Goal: Task Accomplishment & Management: Complete application form

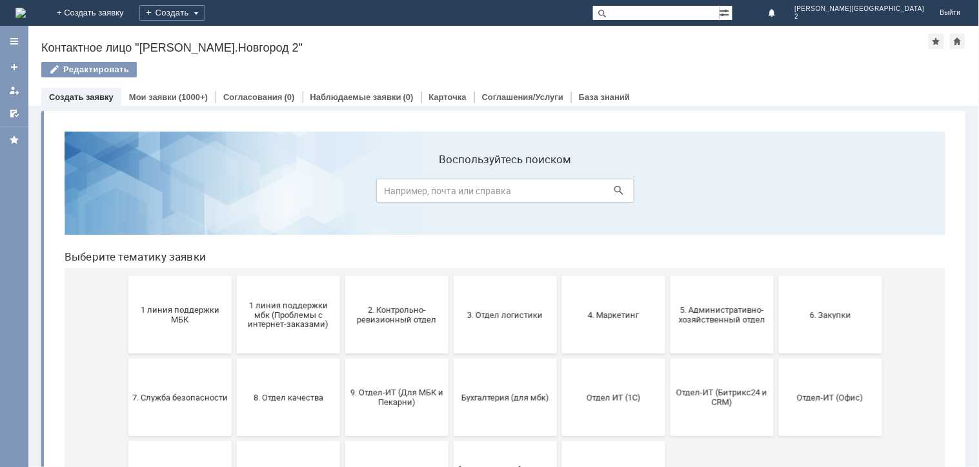
click at [164, 336] on button "1 линия поддержки МБК" at bounding box center [179, 314] width 103 height 77
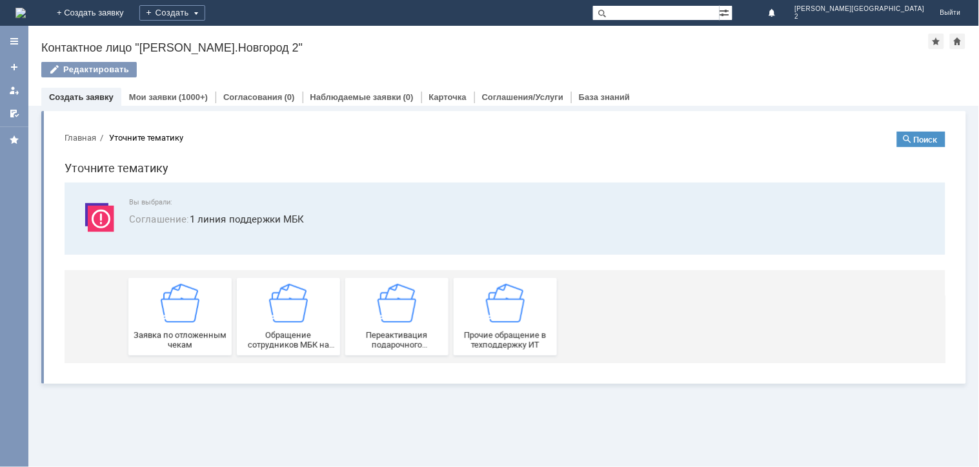
click at [177, 308] on img at bounding box center [179, 302] width 39 height 39
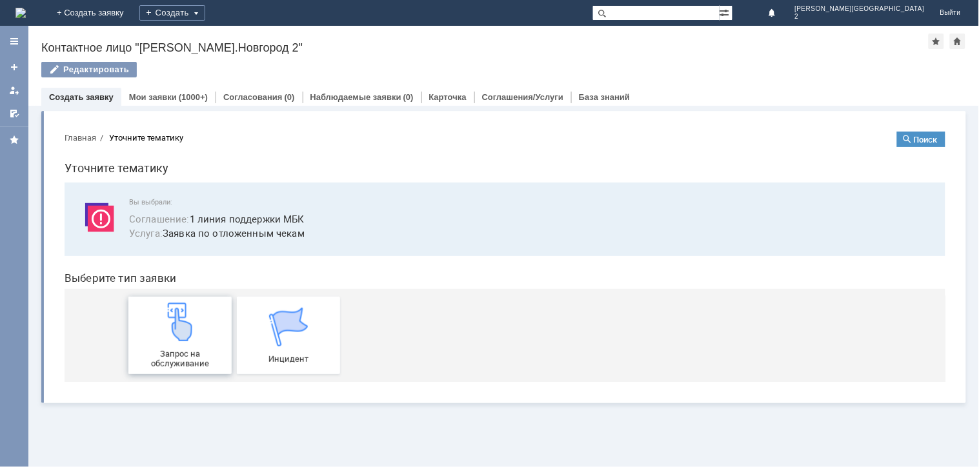
click at [204, 343] on div "Запрос на обслуживание" at bounding box center [179, 335] width 95 height 66
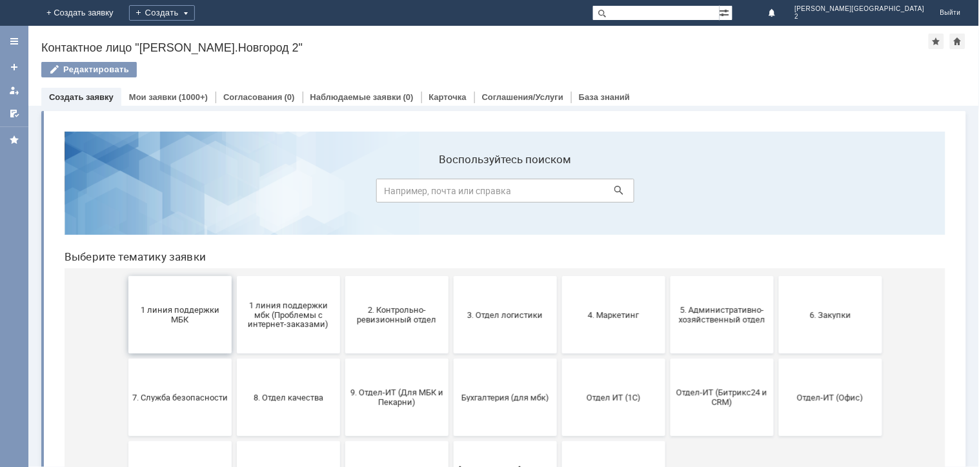
click at [203, 316] on span "1 линия поддержки МБК" at bounding box center [179, 314] width 95 height 19
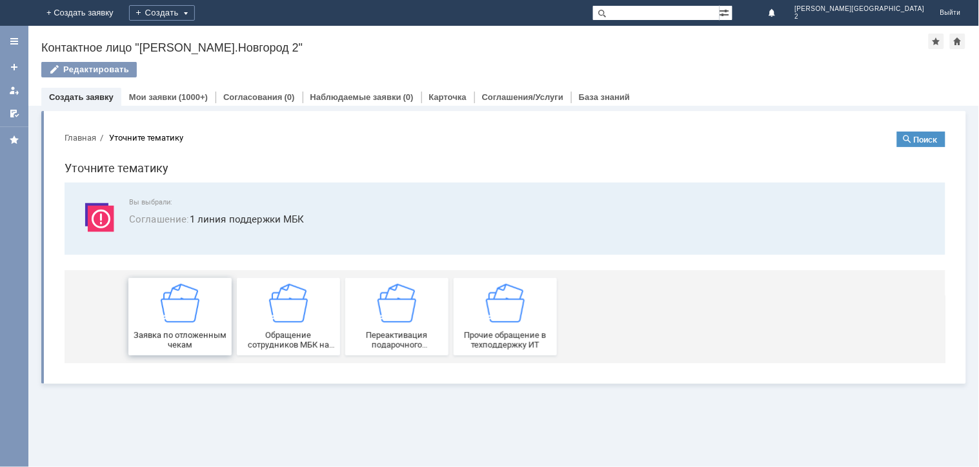
click at [199, 325] on div "Заявка по отложенным чекам" at bounding box center [179, 316] width 95 height 66
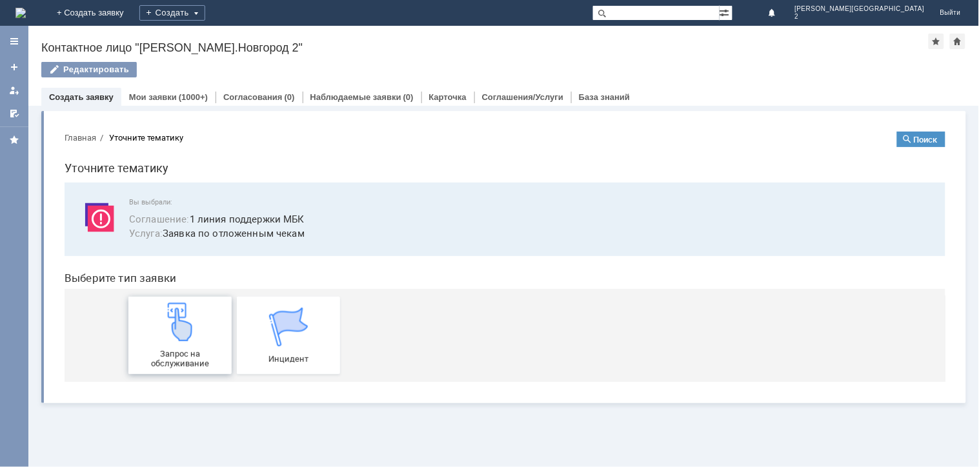
click at [194, 346] on div "Запрос на обслуживание" at bounding box center [179, 335] width 95 height 66
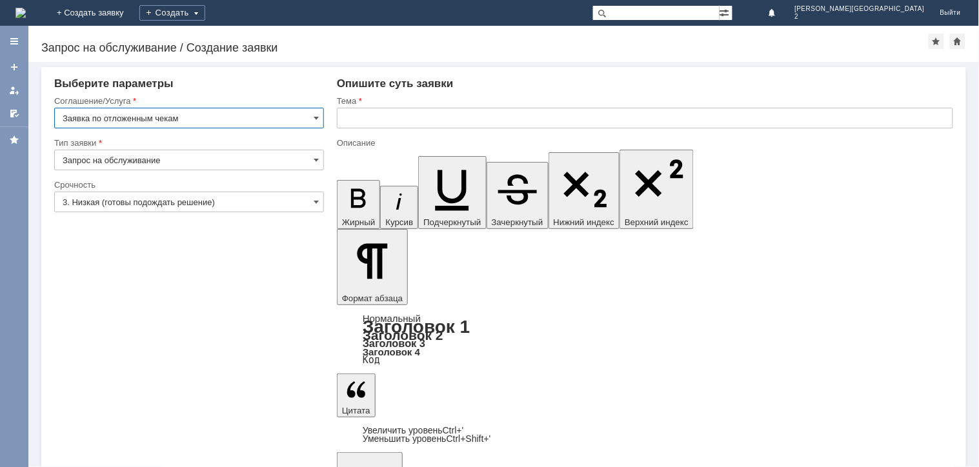
click at [410, 117] on input "text" at bounding box center [645, 118] width 616 height 21
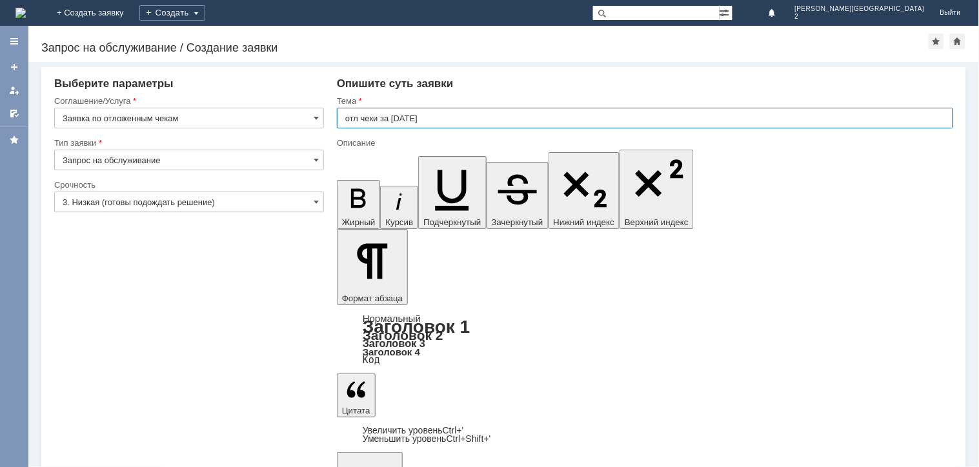
type input "отл чеки за 19.09.25"
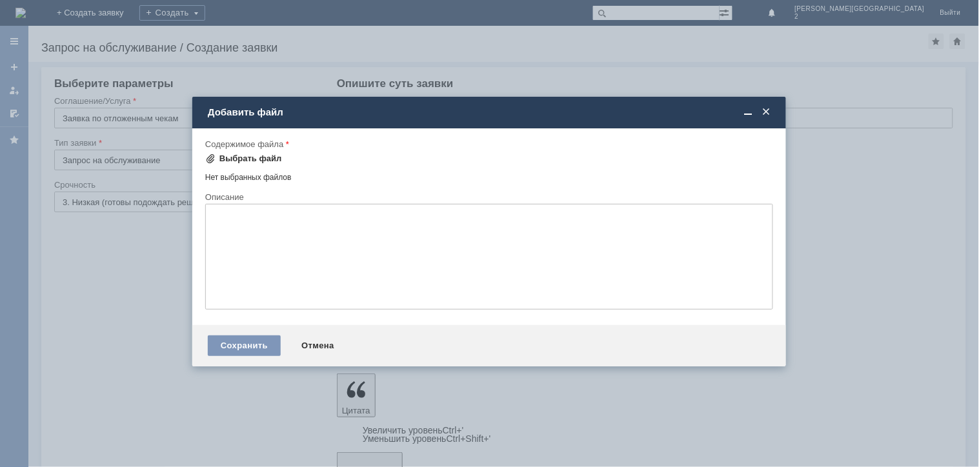
click at [272, 151] on div "Выбрать файл" at bounding box center [243, 158] width 77 height 15
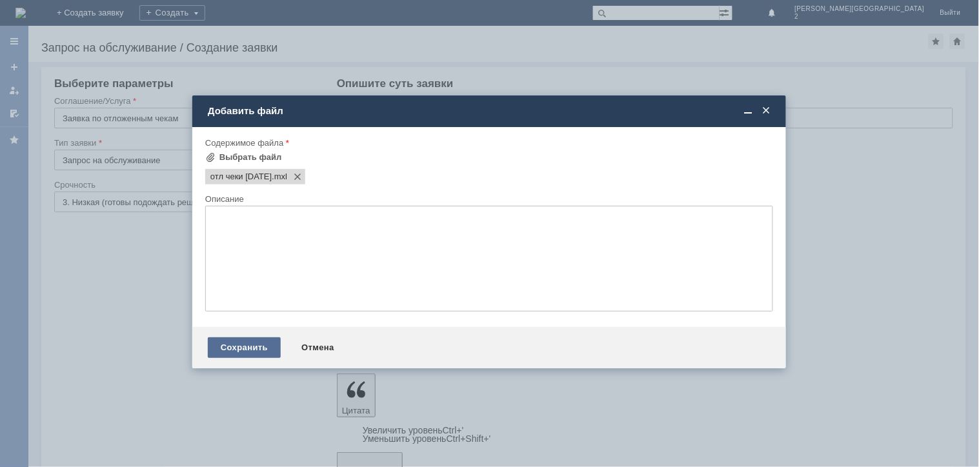
click at [265, 353] on div "Сохранить" at bounding box center [244, 347] width 73 height 21
